Goal: Communication & Community: Answer question/provide support

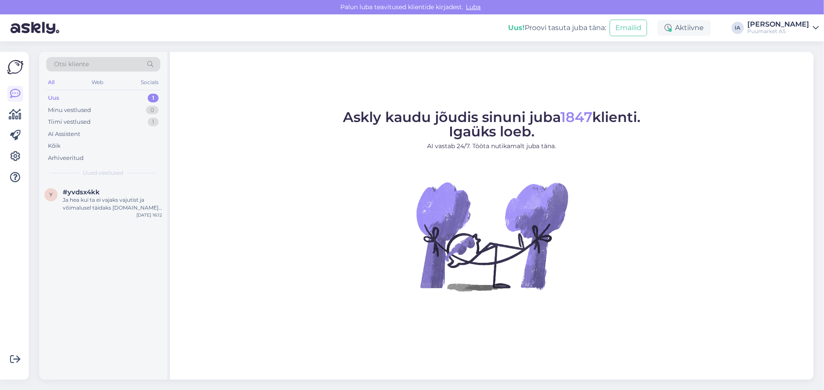
click at [153, 182] on div "Otsi kliente All Web Socials Uus 1 Minu vestlused 0 Tiimi vestlused 1 AI Assist…" at bounding box center [103, 117] width 128 height 130
click at [110, 210] on div "Ja hea kui ta ei vajaks vajutist ja võimalusel täidaks [DOMAIN_NAME] ei peaks k…" at bounding box center [112, 204] width 99 height 16
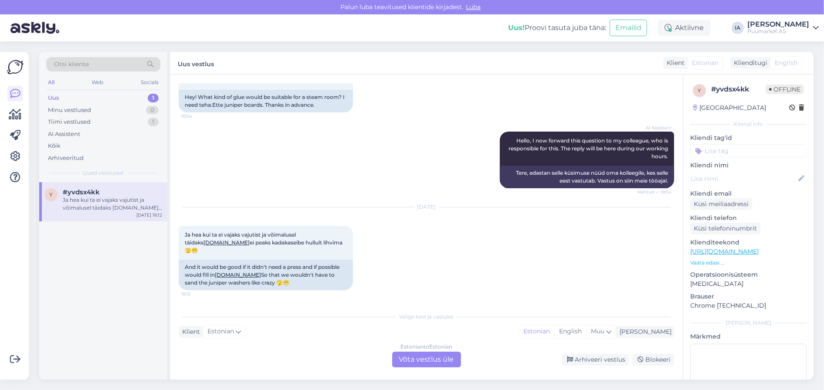
scroll to position [539, 0]
click at [104, 102] on div "Uus 1" at bounding box center [103, 98] width 114 height 12
click at [118, 212] on div "Ja hea kui ta ei vajaks vajutist ja võimalusel täidaks [DOMAIN_NAME] ei peaks k…" at bounding box center [112, 204] width 99 height 16
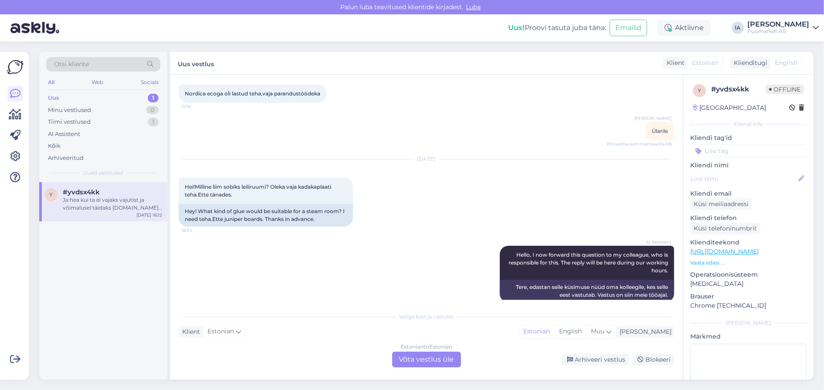
scroll to position [669, 0]
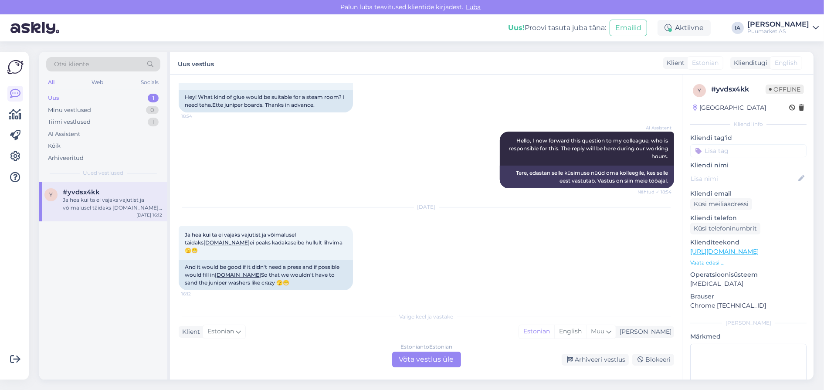
click at [123, 212] on div "Ja hea kui ta ei vajaks vajutist ja võimalusel täidaks [DOMAIN_NAME] ei peaks k…" at bounding box center [112, 204] width 99 height 16
click at [111, 128] on div "Tiimi vestlused 1" at bounding box center [103, 122] width 114 height 12
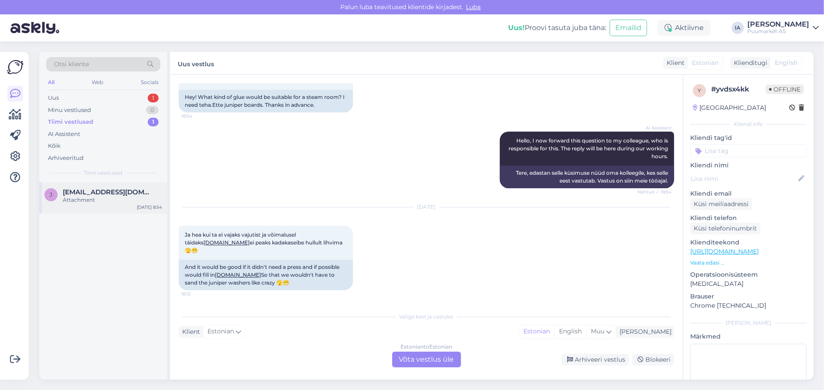
click at [105, 196] on span "[EMAIL_ADDRESS][DOMAIN_NAME]" at bounding box center [108, 192] width 91 height 8
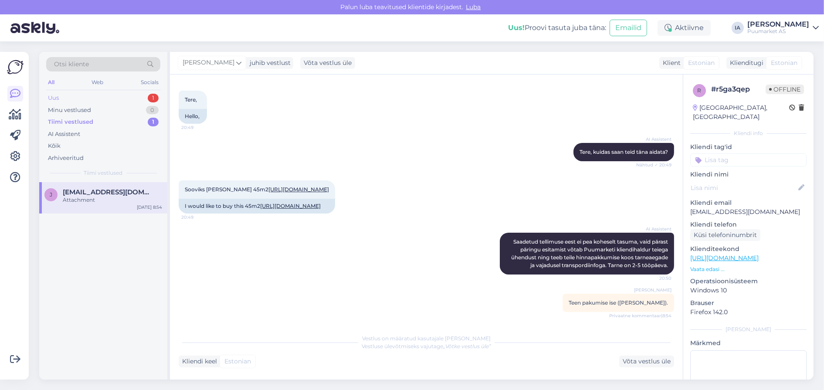
click at [91, 98] on div "Uus 1" at bounding box center [103, 98] width 114 height 12
click at [93, 196] on span "#yvdsx4kk" at bounding box center [81, 192] width 37 height 8
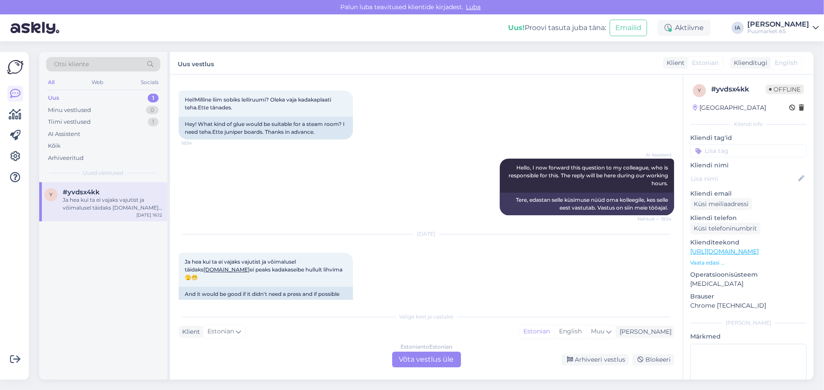
scroll to position [669, 0]
